Goal: Transaction & Acquisition: Purchase product/service

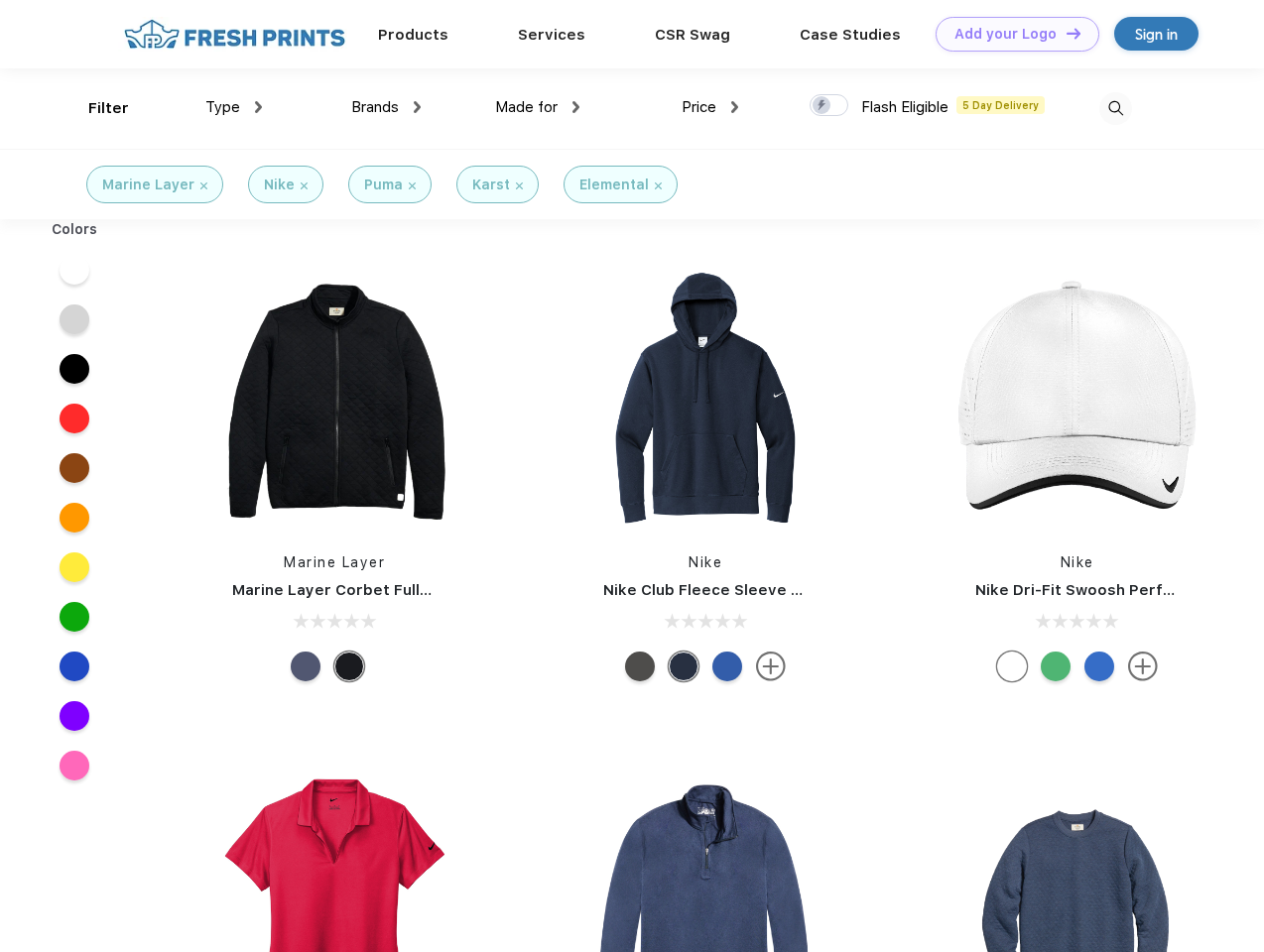
click at [1010, 34] on link "Add your Logo Design Tool" at bounding box center [1017, 34] width 164 height 35
click at [0, 0] on div "Design Tool" at bounding box center [0, 0] width 0 height 0
click at [1065, 33] on link "Add your Logo Design Tool" at bounding box center [1017, 34] width 164 height 35
click at [95, 108] on div "Filter" at bounding box center [108, 108] width 41 height 23
click at [234, 107] on span "Type" at bounding box center [223, 107] width 35 height 18
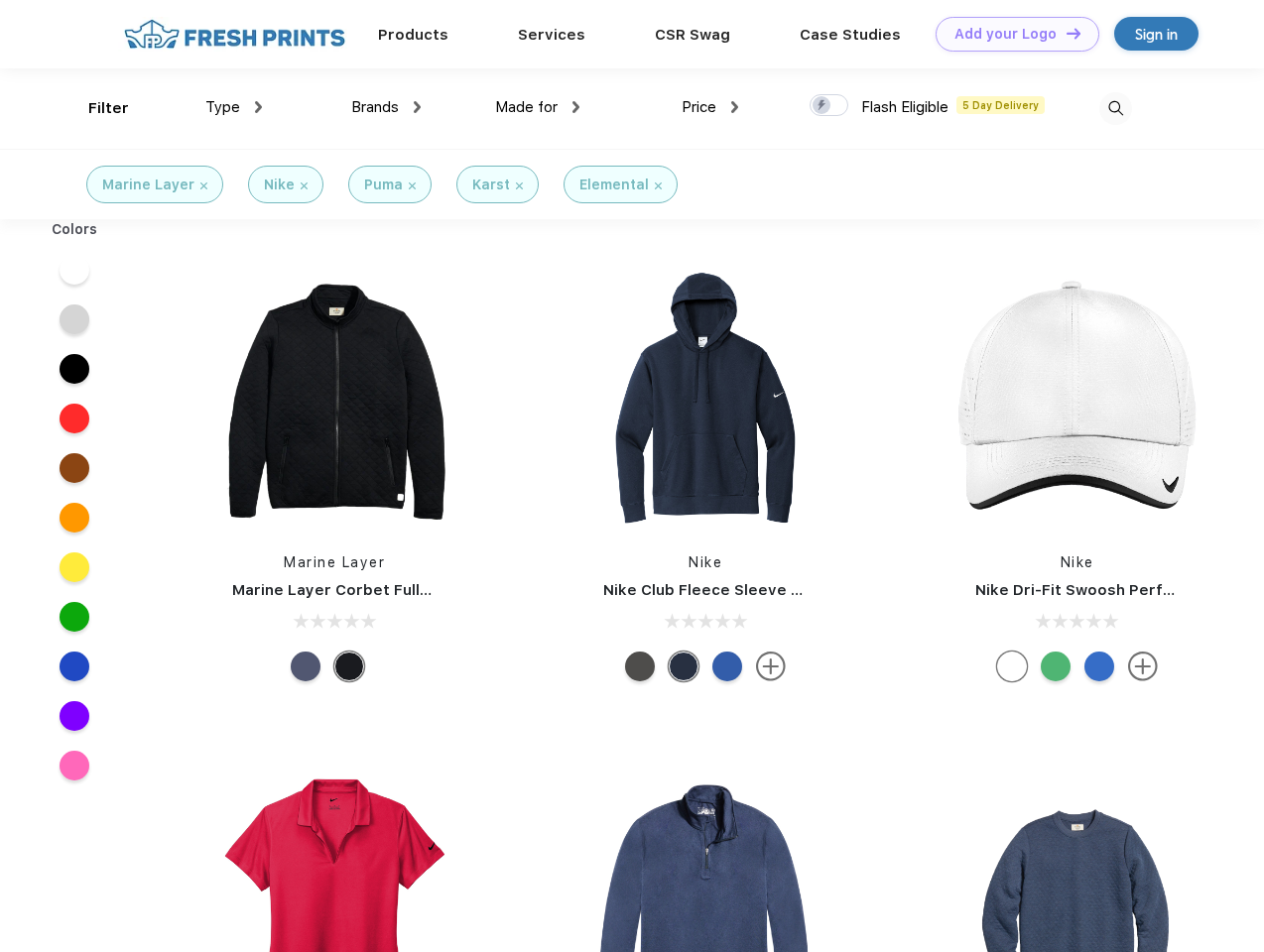
click at [386, 107] on span "Brands" at bounding box center [376, 107] width 48 height 18
click at [538, 107] on span "Made for" at bounding box center [527, 107] width 63 height 18
click at [710, 107] on span "Price" at bounding box center [698, 107] width 35 height 18
click at [829, 106] on div at bounding box center [828, 105] width 39 height 22
click at [822, 106] on input "checkbox" at bounding box center [815, 99] width 13 height 13
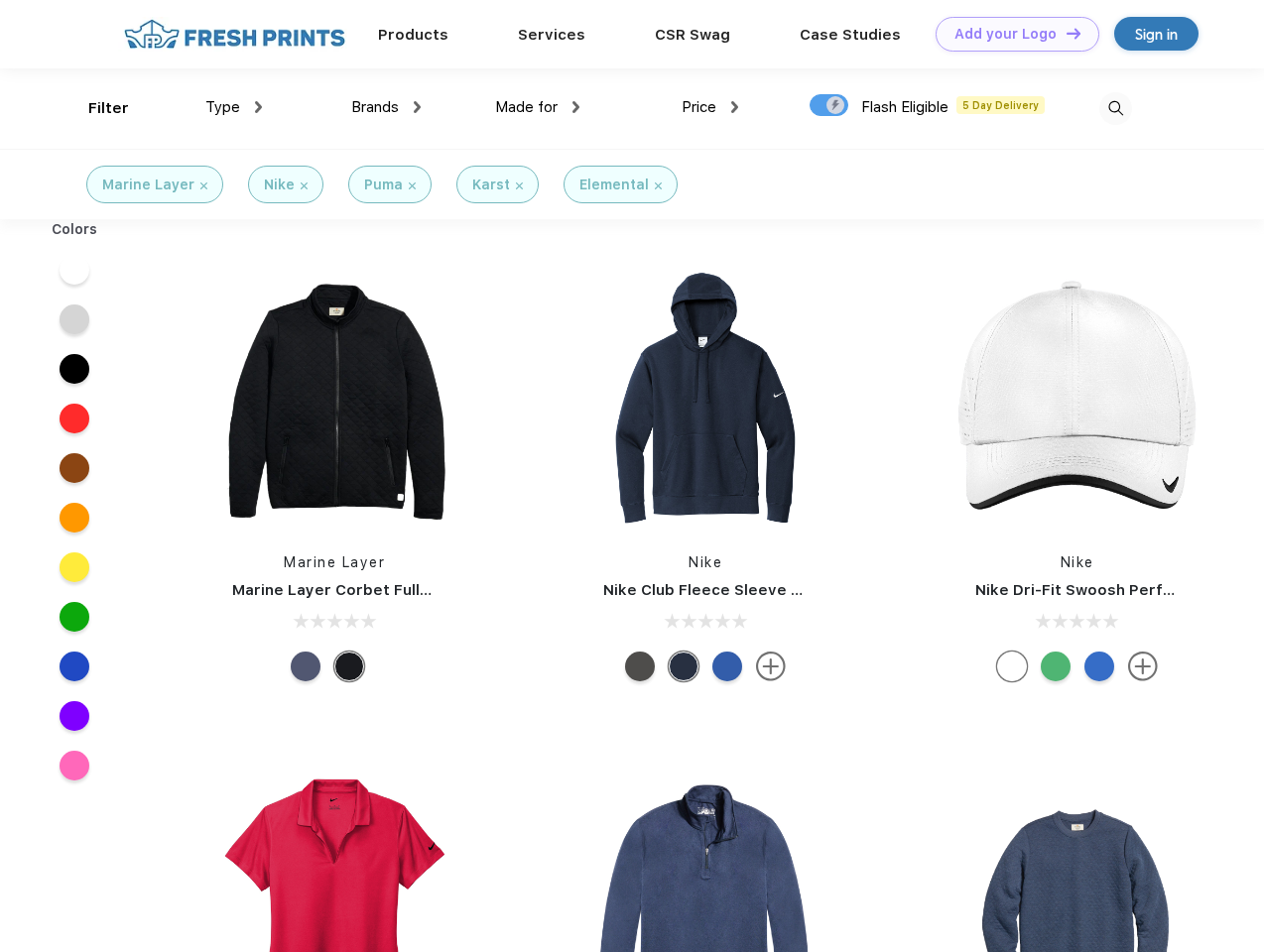
click at [1115, 108] on img at bounding box center [1115, 108] width 33 height 33
